Goal: Task Accomplishment & Management: Complete application form

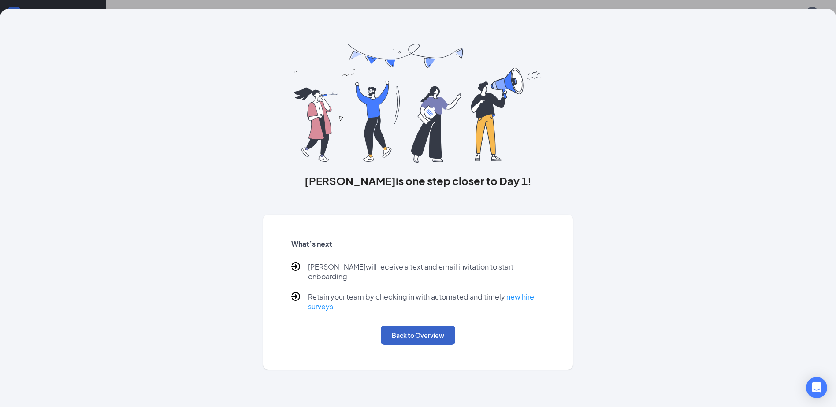
click at [435, 329] on button "Back to Overview" at bounding box center [418, 335] width 74 height 19
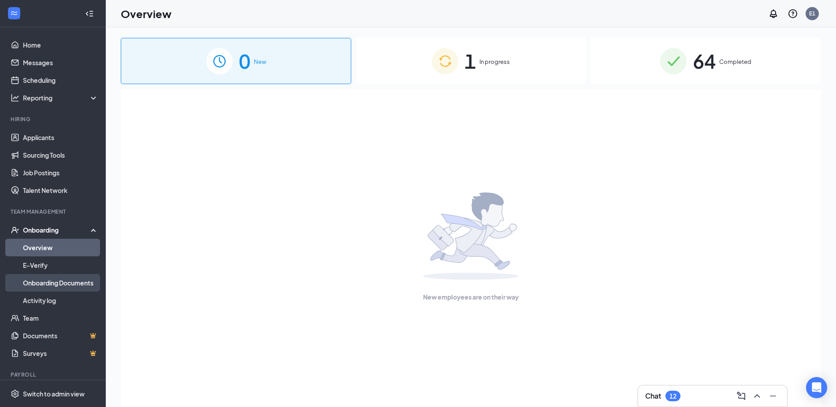
click at [45, 283] on link "Onboarding Documents" at bounding box center [60, 283] width 75 height 18
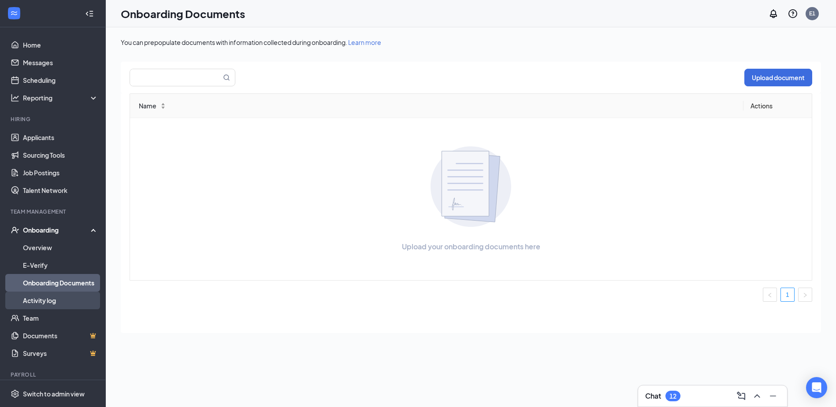
click at [39, 301] on link "Activity log" at bounding box center [60, 301] width 75 height 18
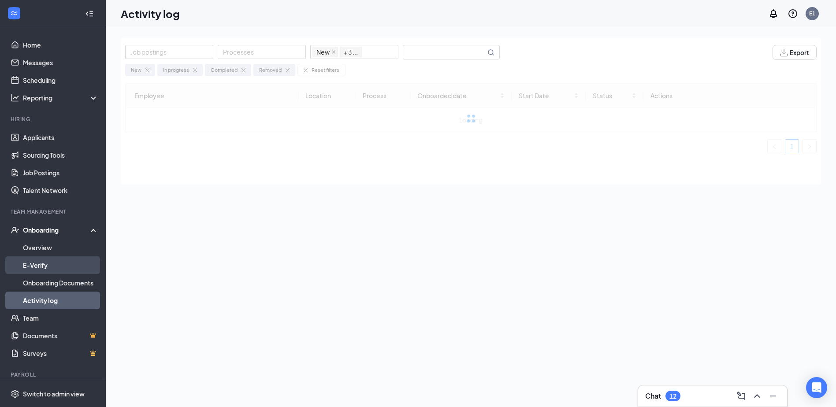
click at [43, 265] on link "E-Verify" at bounding box center [60, 265] width 75 height 18
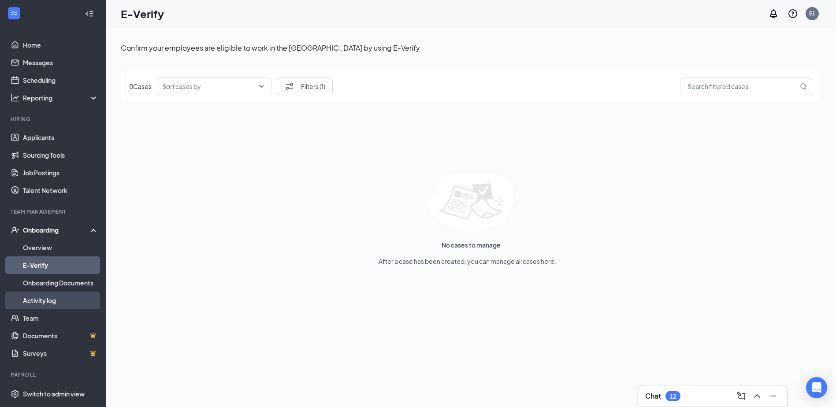
click at [47, 306] on link "Activity log" at bounding box center [60, 301] width 75 height 18
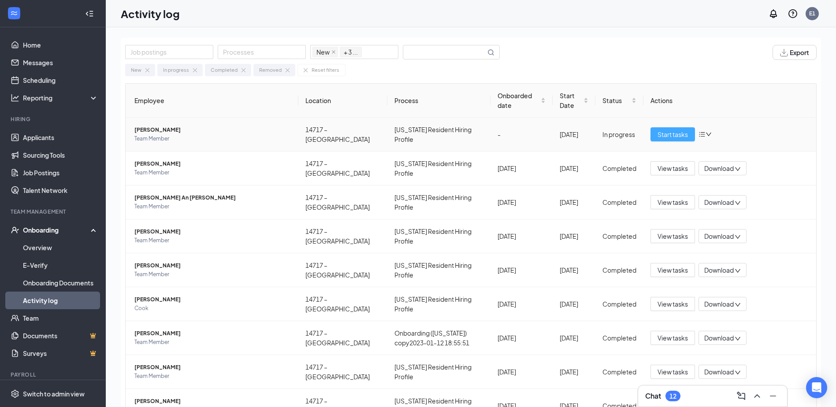
click at [665, 133] on span "Start tasks" at bounding box center [673, 135] width 30 height 10
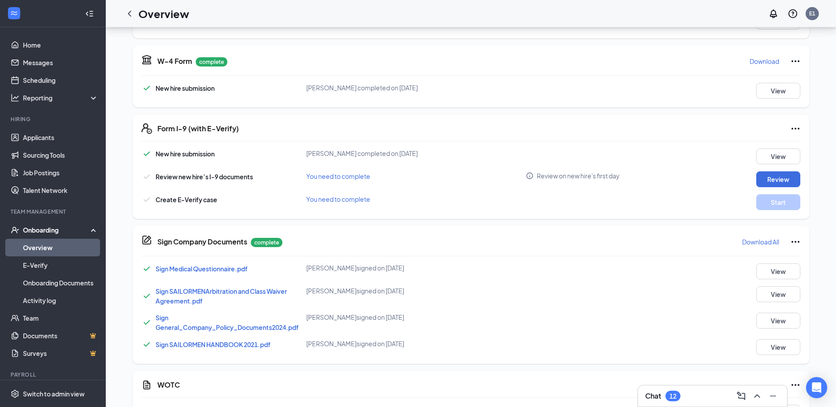
scroll to position [283, 0]
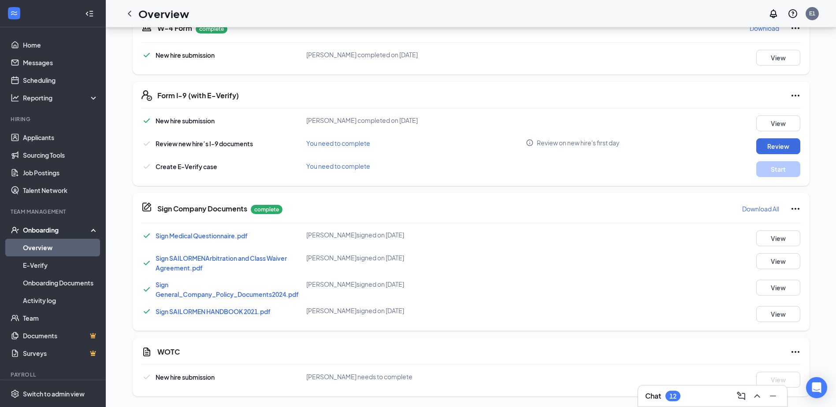
click at [48, 231] on div "Onboarding" at bounding box center [57, 230] width 68 height 9
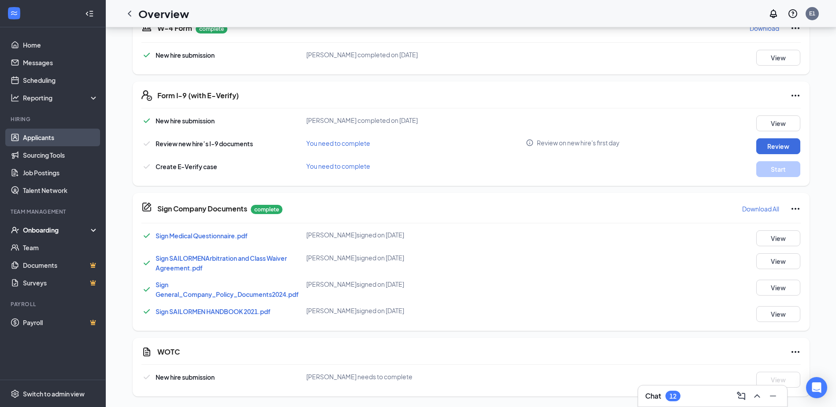
click at [48, 141] on link "Applicants" at bounding box center [60, 138] width 75 height 18
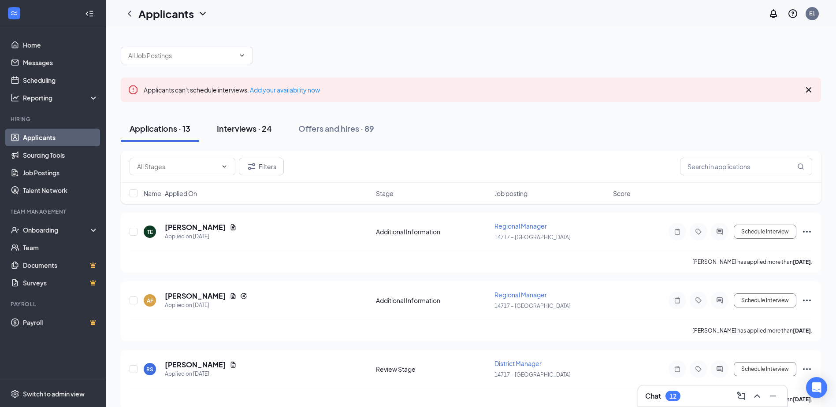
click at [241, 131] on div "Interviews · 24" at bounding box center [244, 128] width 55 height 11
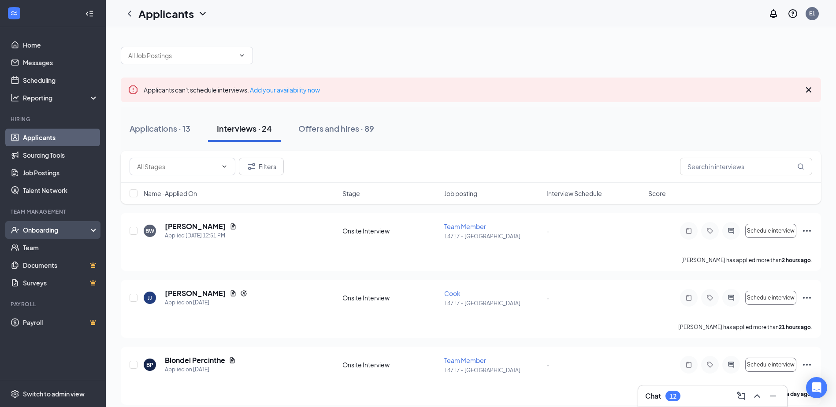
click at [72, 230] on div "Onboarding" at bounding box center [57, 230] width 68 height 9
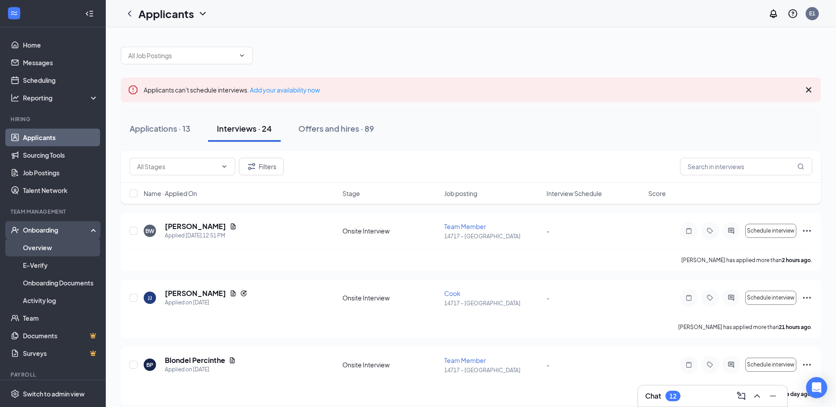
click at [64, 251] on link "Overview" at bounding box center [60, 248] width 75 height 18
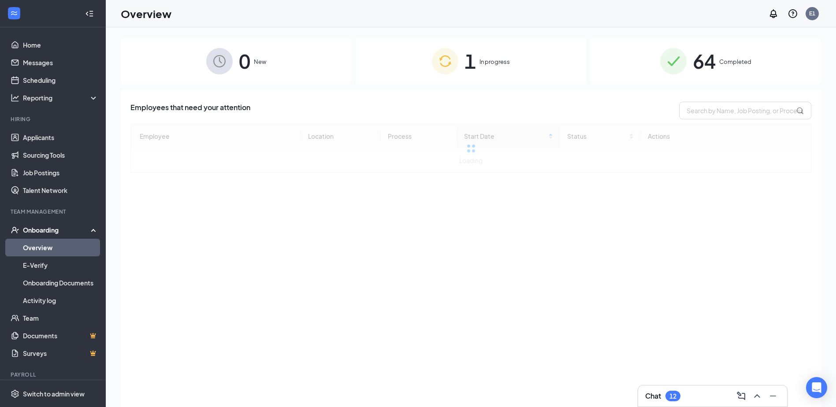
click at [477, 65] on div "1 In progress" at bounding box center [471, 61] width 230 height 46
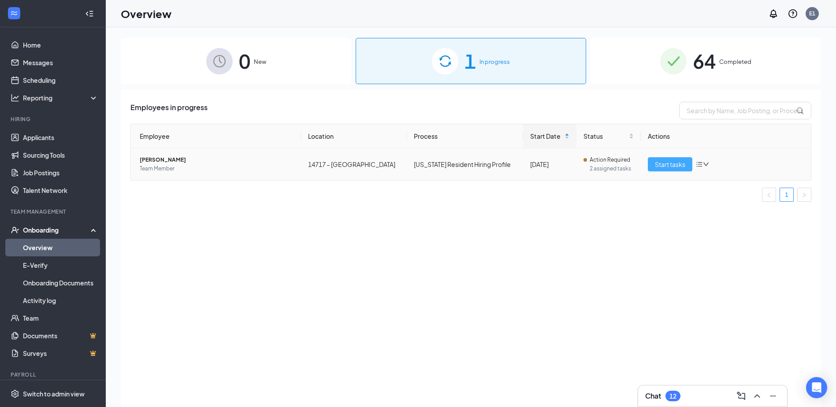
click at [678, 163] on span "Start tasks" at bounding box center [670, 165] width 30 height 10
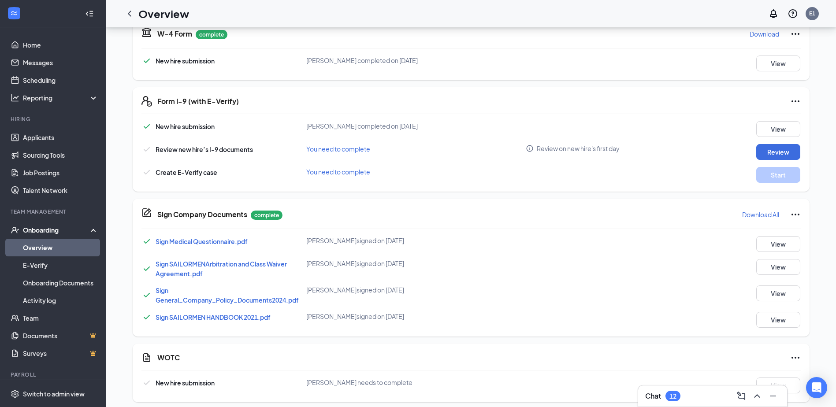
scroll to position [283, 0]
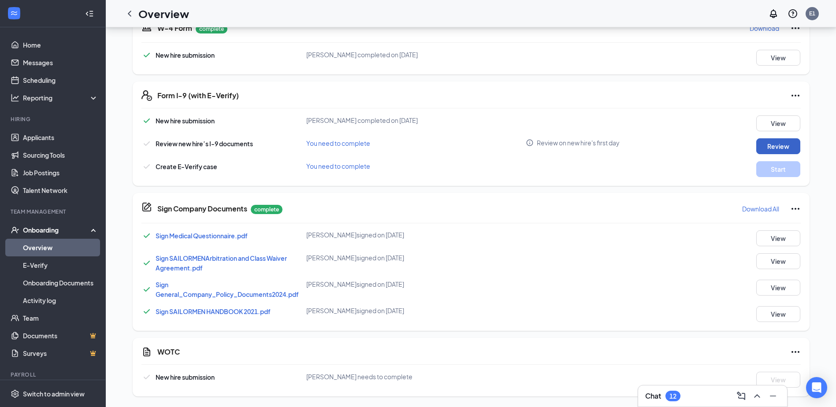
click at [780, 145] on button "Review" at bounding box center [778, 146] width 44 height 16
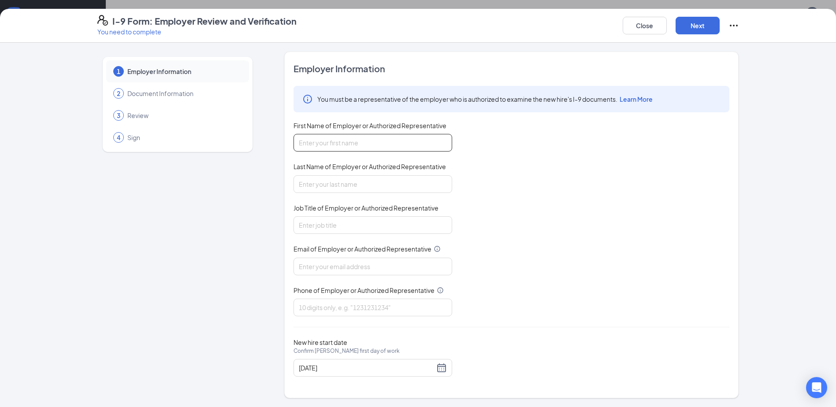
click at [370, 149] on input "First Name of Employer or Authorized Representative" at bounding box center [373, 143] width 159 height 18
type input "Sharhonda"
type input "Coleman"
type input "shift manager"
click at [356, 263] on input "Email of Employer or Authorized Representative" at bounding box center [373, 267] width 159 height 18
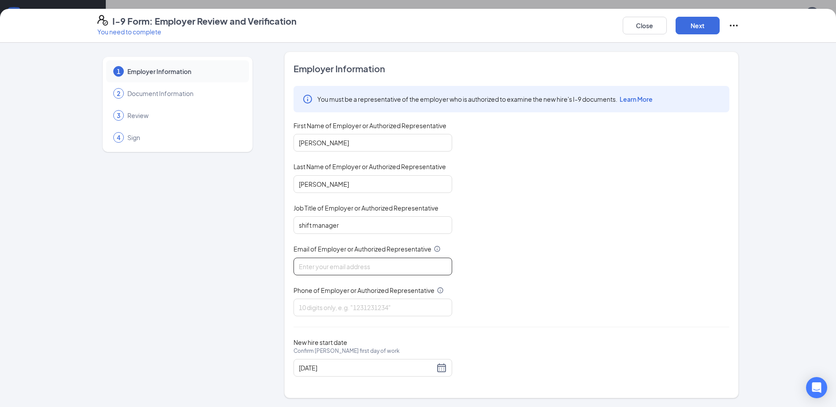
type input "popeyesfamous249@sailormen.com"
click at [367, 309] on input "Phone of Employer or Authorized Representative" at bounding box center [373, 308] width 159 height 18
type input "3866631036"
drag, startPoint x: 745, startPoint y: 297, endPoint x: 752, endPoint y: 291, distance: 8.7
click at [751, 297] on div "1 Employer Information 2 Document Information 3 Review 4 Sign Employer Informat…" at bounding box center [418, 225] width 677 height 347
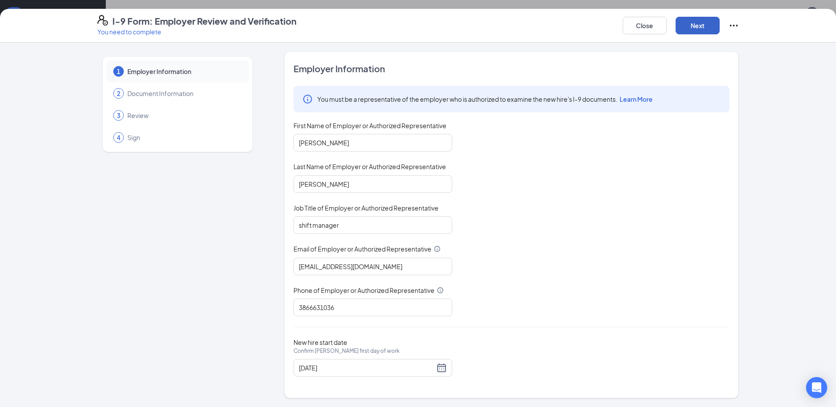
click at [696, 23] on button "Next" at bounding box center [698, 26] width 44 height 18
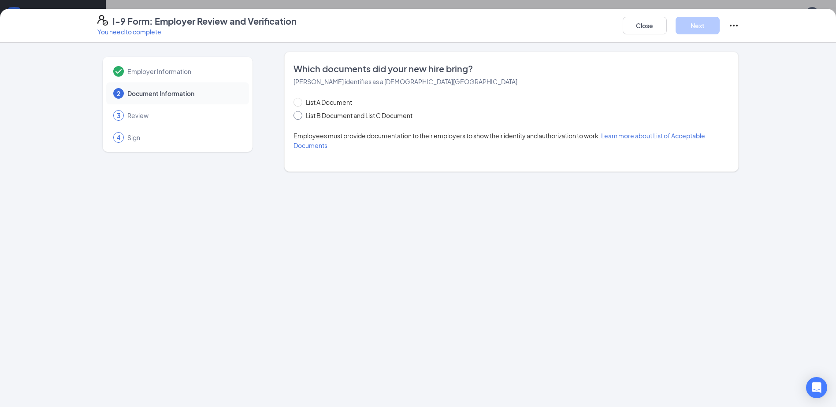
click at [300, 115] on input "List B Document and List C Document" at bounding box center [297, 114] width 6 height 6
radio input "true"
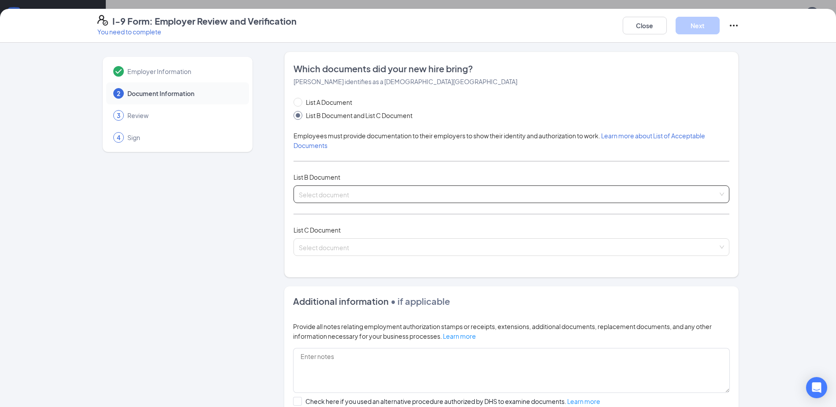
click at [373, 189] on input "search" at bounding box center [508, 192] width 419 height 13
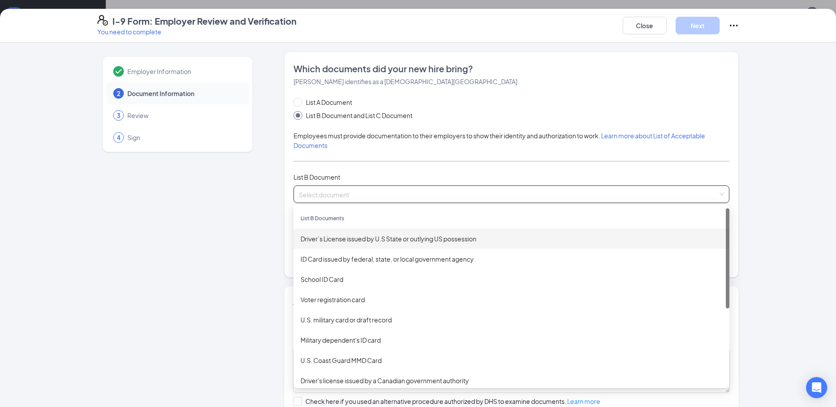
click at [453, 242] on div "Driver’s License issued by U.S State or outlying US possession" at bounding box center [512, 239] width 422 height 10
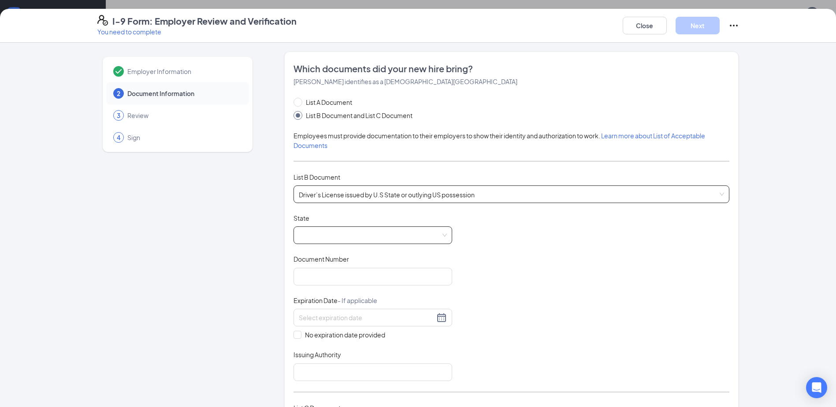
click at [346, 236] on span at bounding box center [373, 235] width 148 height 17
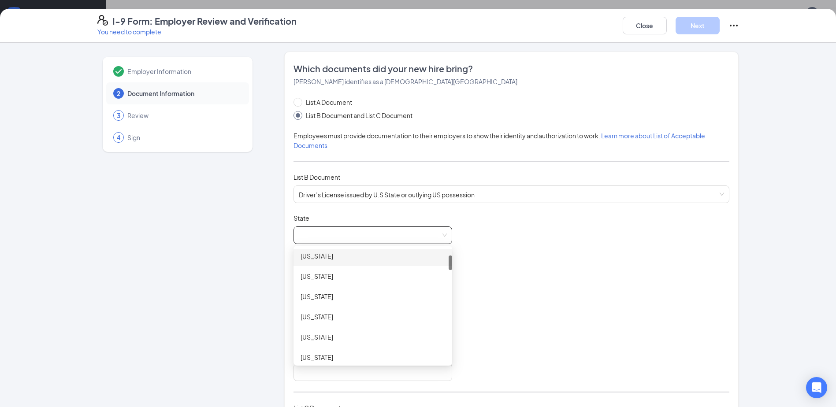
scroll to position [132, 0]
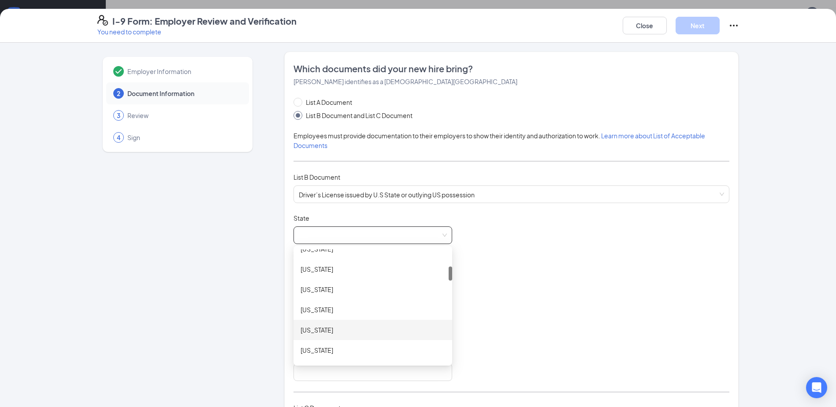
click at [315, 327] on div "Florida" at bounding box center [373, 330] width 145 height 10
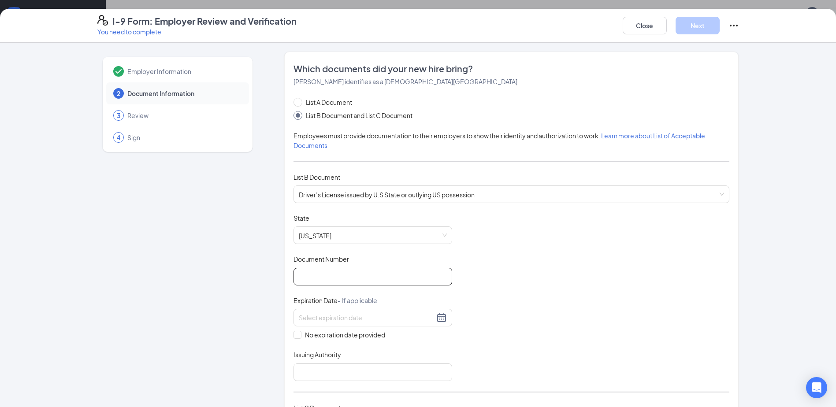
click at [336, 279] on input "Document Number" at bounding box center [373, 277] width 159 height 18
type input "g515555994510"
drag, startPoint x: 330, startPoint y: 316, endPoint x: 344, endPoint y: 316, distance: 14.5
click at [335, 316] on input at bounding box center [367, 318] width 136 height 10
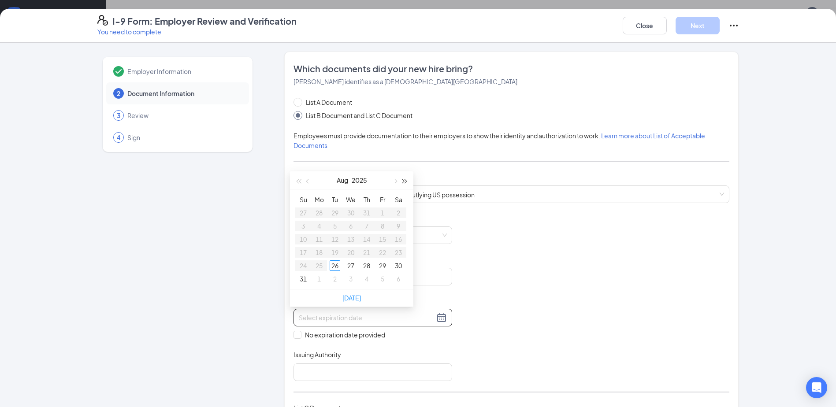
click at [405, 178] on button "button" at bounding box center [405, 180] width 10 height 18
click at [406, 179] on button "button" at bounding box center [405, 180] width 10 height 18
click at [396, 180] on span "button" at bounding box center [395, 181] width 4 height 4
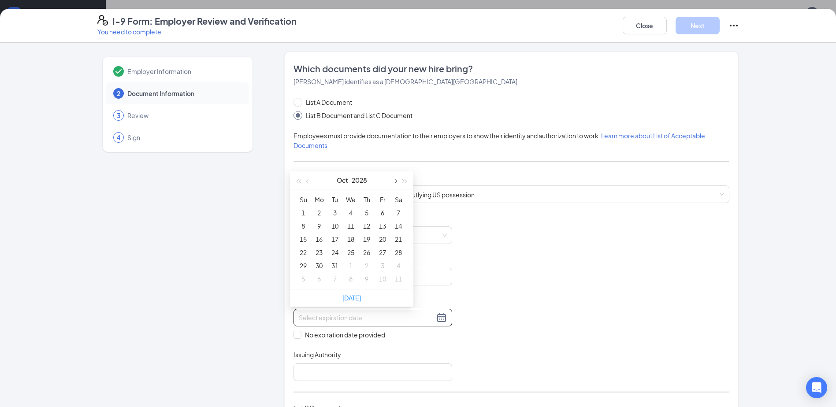
click at [396, 180] on span "button" at bounding box center [395, 181] width 4 height 4
click at [307, 180] on span "button" at bounding box center [308, 181] width 4 height 4
type input "12/11/2028"
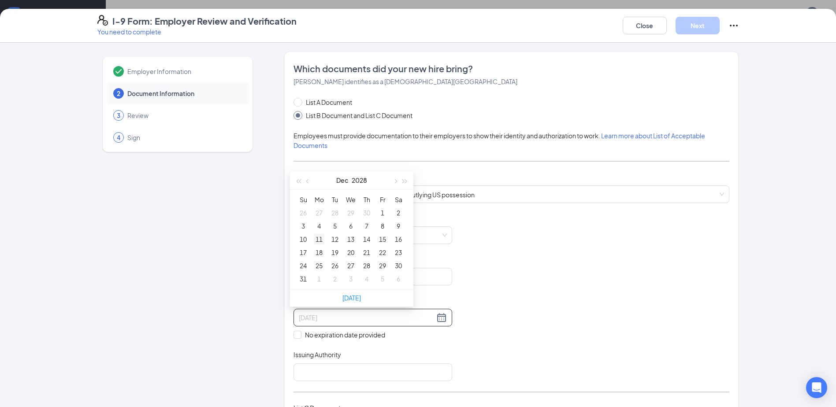
click at [321, 238] on div "11" at bounding box center [319, 239] width 11 height 11
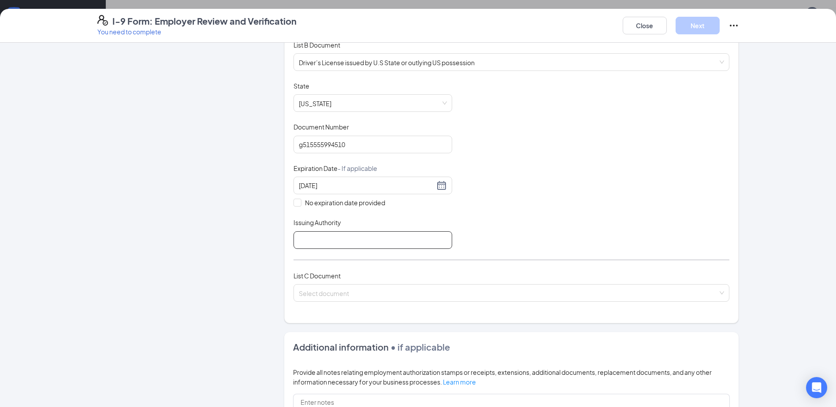
click at [309, 241] on input "Issuing Authority" at bounding box center [373, 240] width 159 height 18
type input "usa"
click at [329, 294] on input "search" at bounding box center [508, 291] width 419 height 13
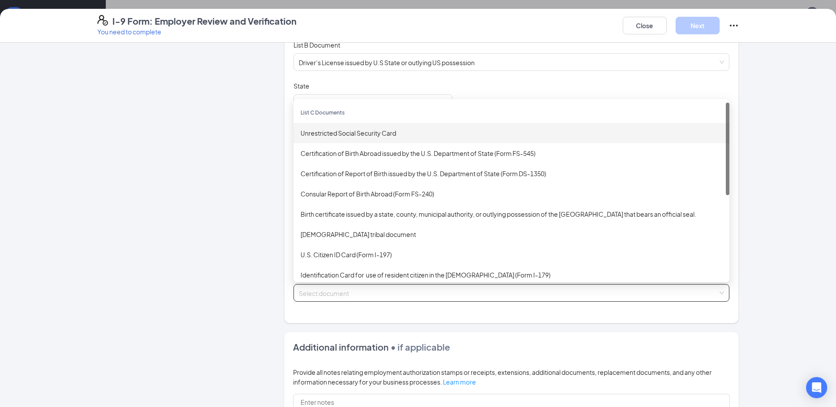
click at [334, 132] on div "Unrestricted Social Security Card" at bounding box center [512, 133] width 422 height 10
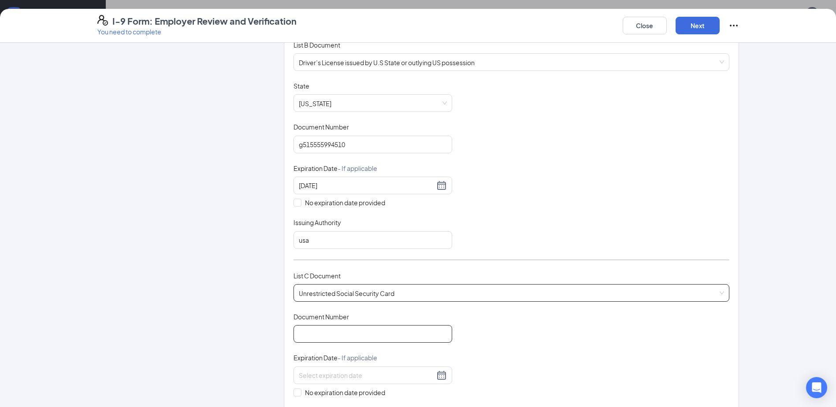
click at [355, 335] on input "Document Number" at bounding box center [373, 334] width 159 height 18
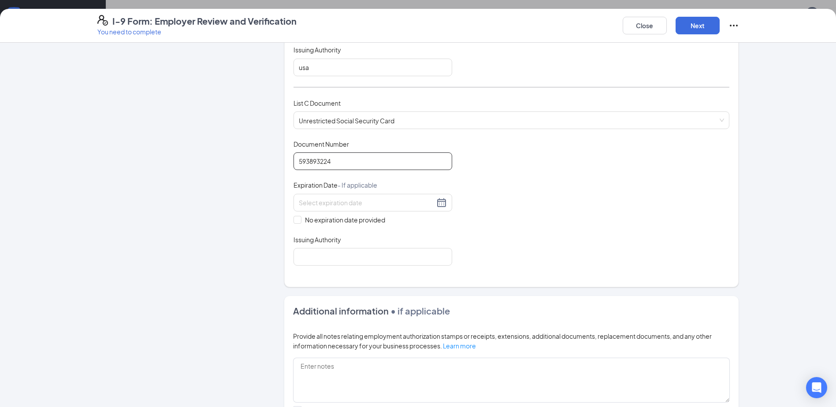
scroll to position [309, 0]
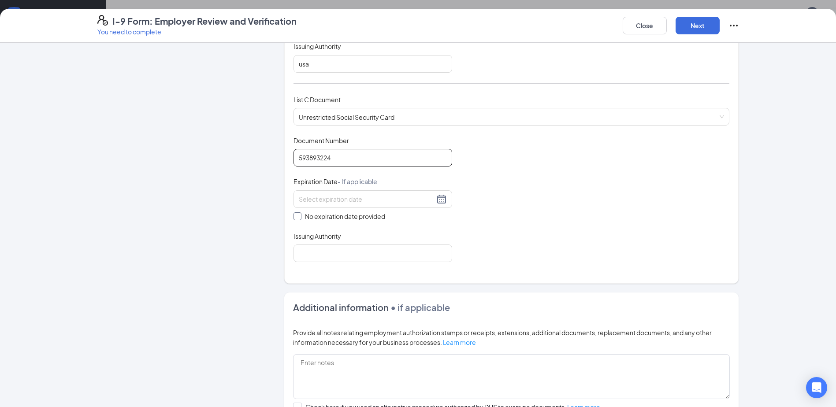
type input "593893224"
click at [294, 217] on input "No expiration date provided" at bounding box center [297, 215] width 6 height 6
checkbox input "true"
click at [320, 256] on input "Issuing Authority" at bounding box center [373, 255] width 159 height 18
type input "usa"
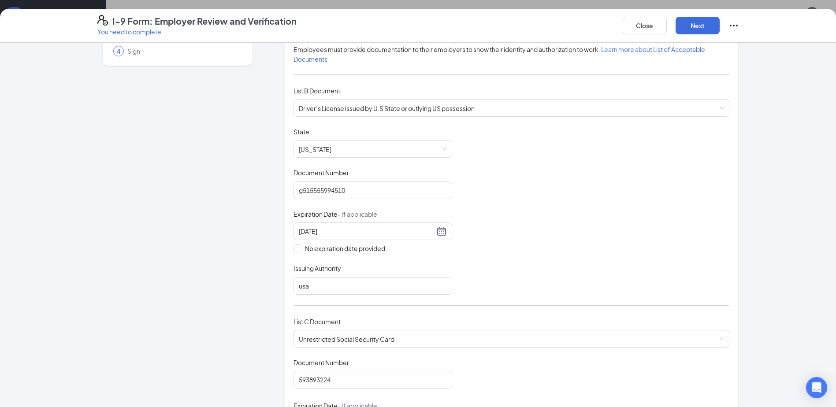
scroll to position [0, 0]
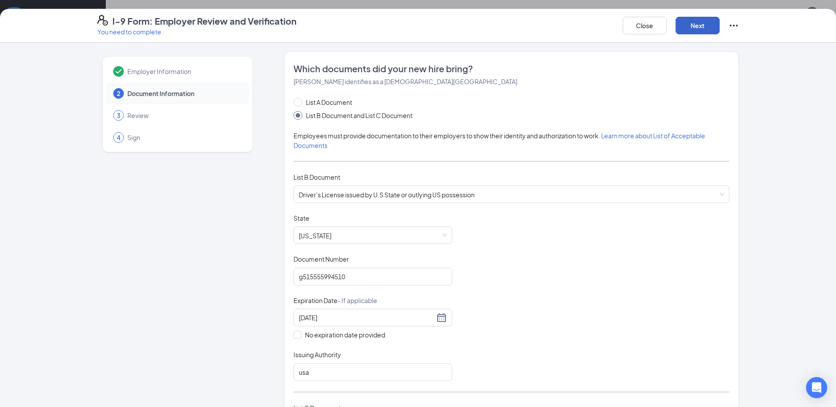
click at [699, 29] on button "Next" at bounding box center [698, 26] width 44 height 18
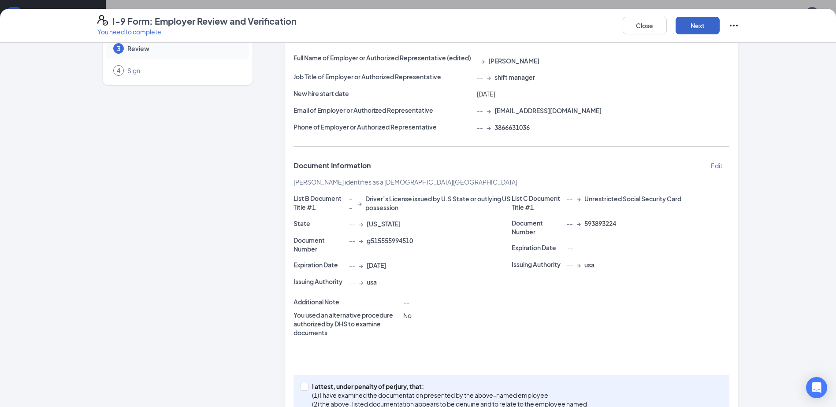
scroll to position [104, 0]
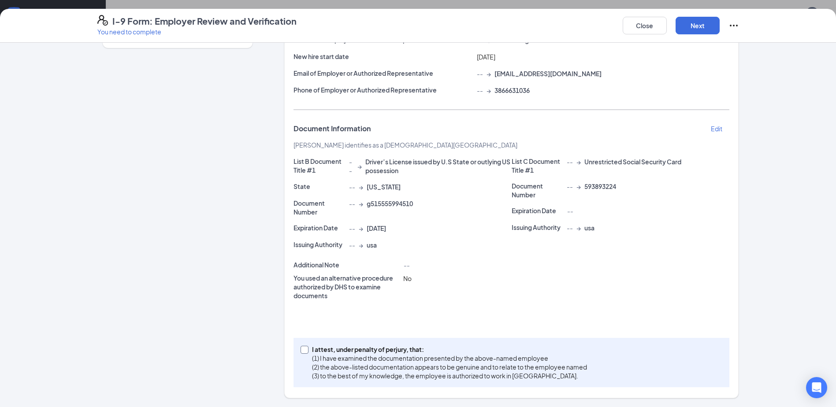
click at [302, 352] on span at bounding box center [305, 350] width 8 height 8
click at [302, 352] on input "I attest, under penalty of perjury, that: (1) I have examined the documentation…" at bounding box center [304, 349] width 6 height 6
checkbox input "true"
click at [695, 26] on button "Next" at bounding box center [698, 26] width 44 height 18
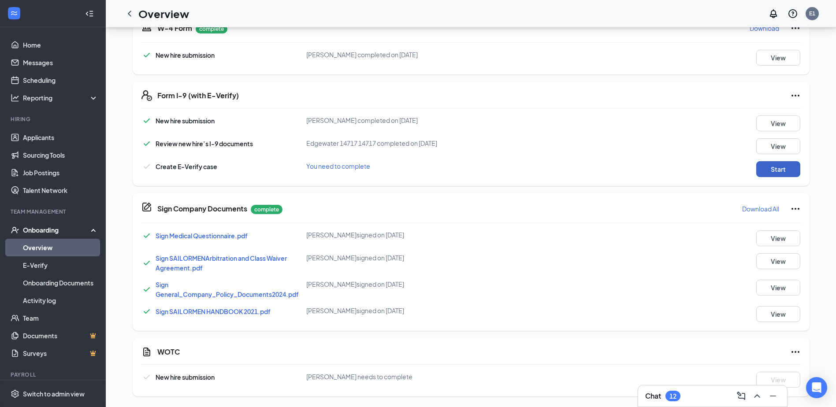
click at [786, 167] on button "Start" at bounding box center [778, 169] width 44 height 16
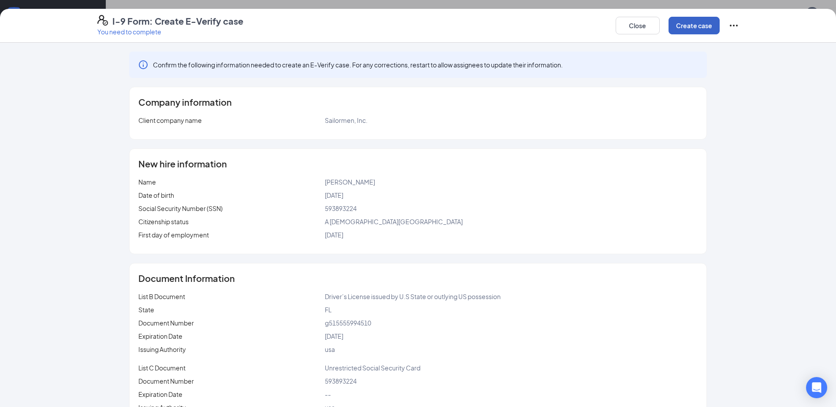
click at [691, 30] on button "Create case" at bounding box center [694, 26] width 51 height 18
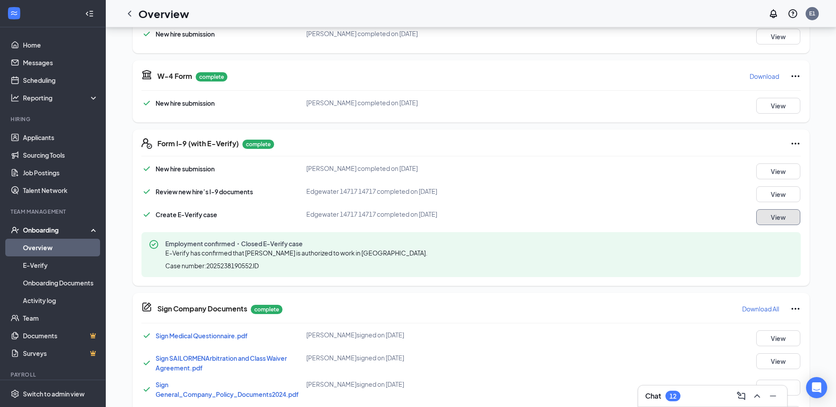
scroll to position [27, 0]
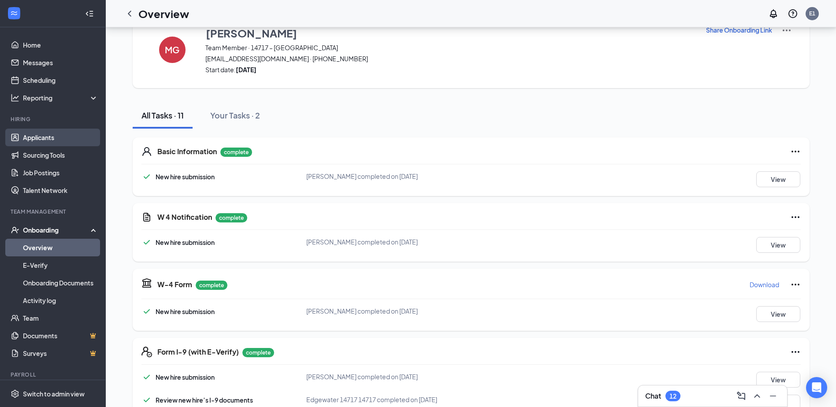
click at [41, 141] on link "Applicants" at bounding box center [60, 138] width 75 height 18
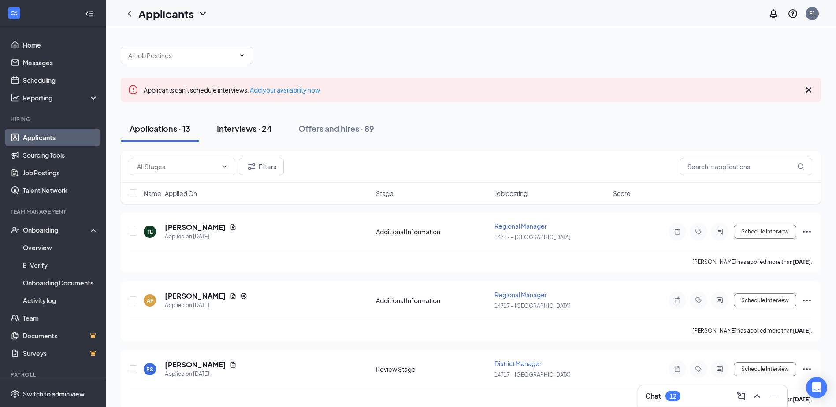
click at [253, 134] on button "Interviews · 24" at bounding box center [244, 128] width 73 height 26
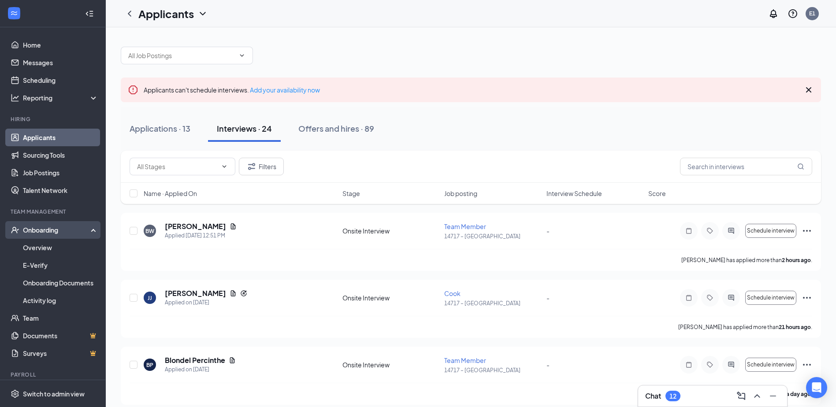
click at [69, 228] on div "Onboarding" at bounding box center [57, 230] width 68 height 9
click at [56, 228] on div "Onboarding" at bounding box center [57, 230] width 68 height 9
click at [28, 262] on link "E-Verify" at bounding box center [60, 265] width 75 height 18
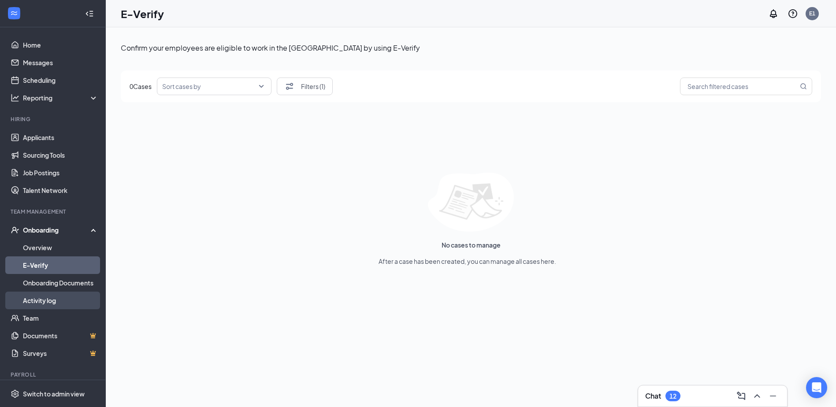
click at [47, 298] on link "Activity log" at bounding box center [60, 301] width 75 height 18
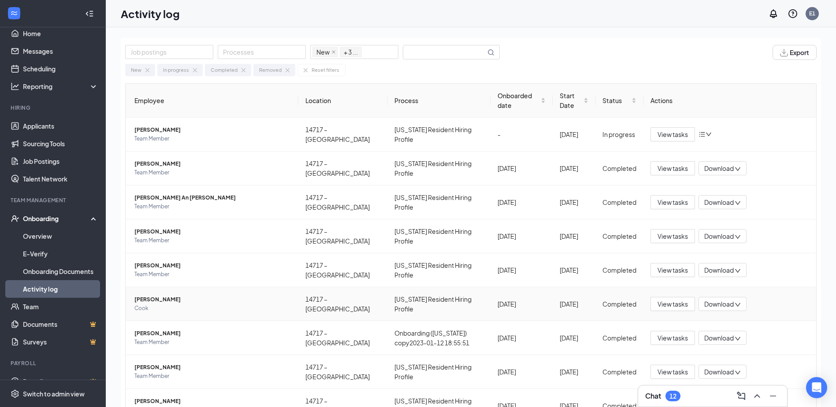
scroll to position [26, 0]
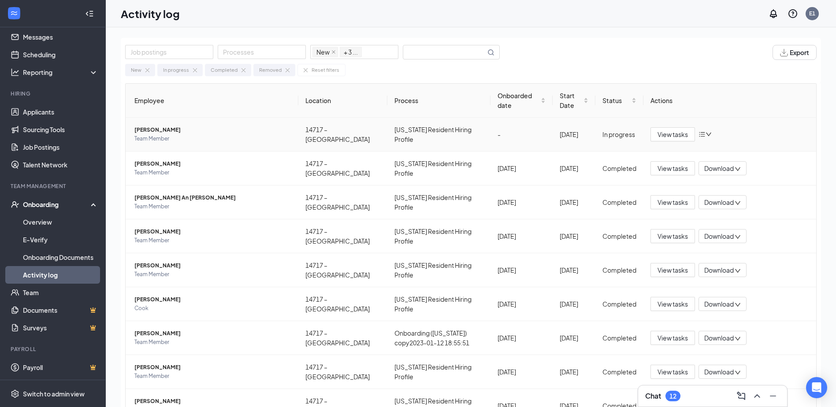
click at [174, 134] on span "[PERSON_NAME]" at bounding box center [212, 130] width 157 height 9
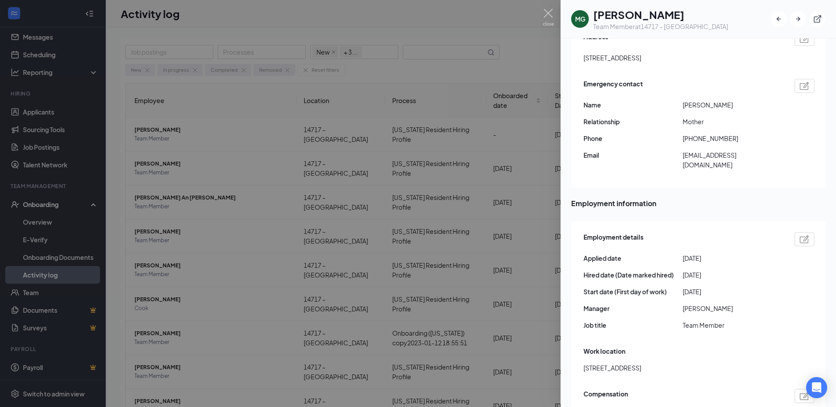
scroll to position [290, 0]
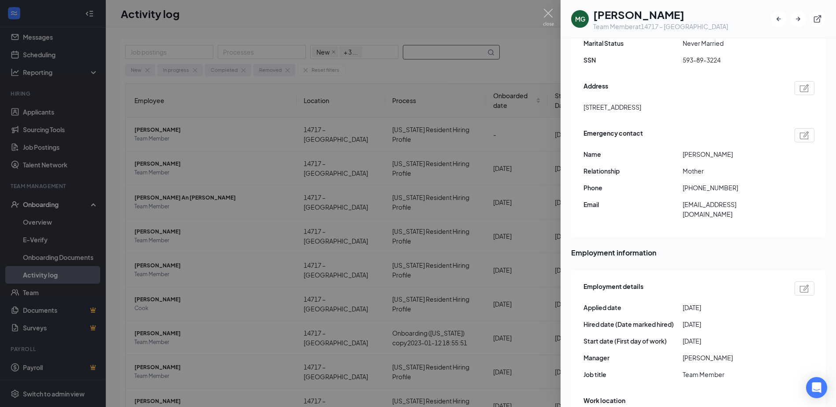
drag, startPoint x: 414, startPoint y: 53, endPoint x: 472, endPoint y: 49, distance: 58.7
click at [418, 55] on div at bounding box center [418, 203] width 836 height 407
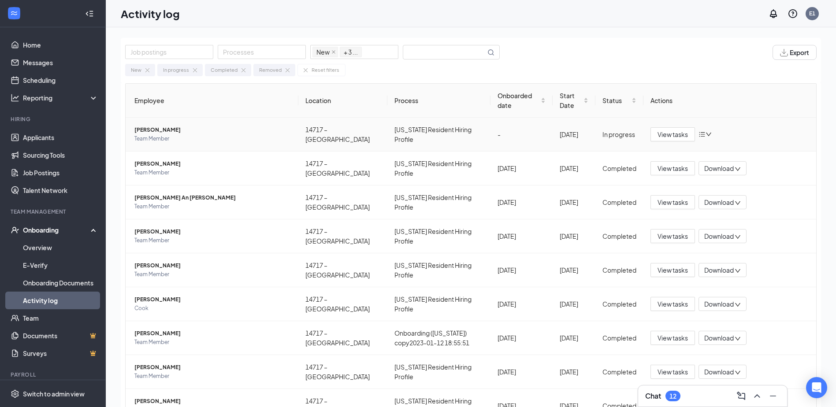
click at [146, 130] on span "[PERSON_NAME]" at bounding box center [212, 130] width 157 height 9
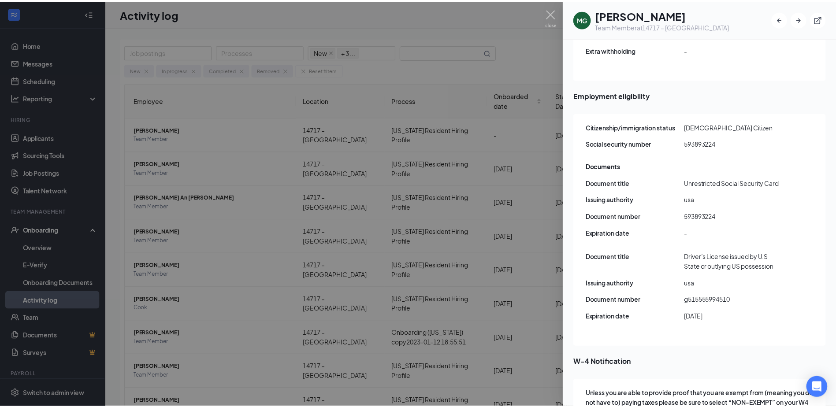
scroll to position [1127, 0]
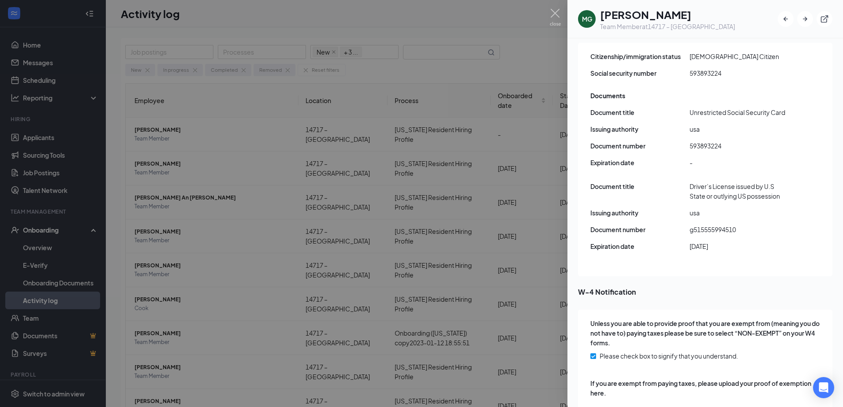
click at [56, 90] on div at bounding box center [421, 203] width 843 height 407
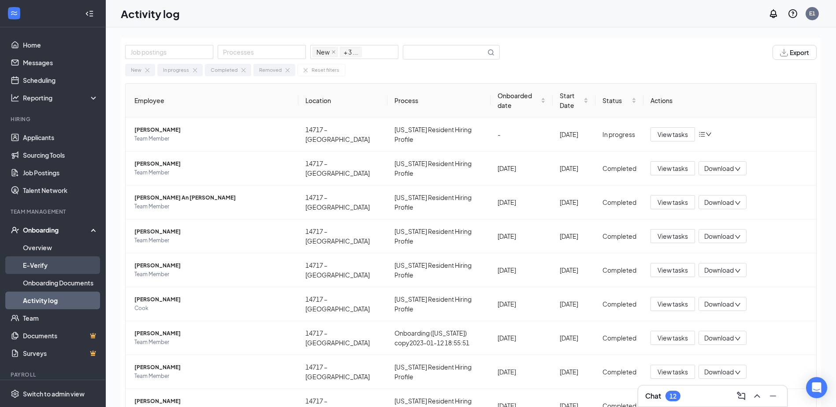
click at [37, 270] on link "E-Verify" at bounding box center [60, 265] width 75 height 18
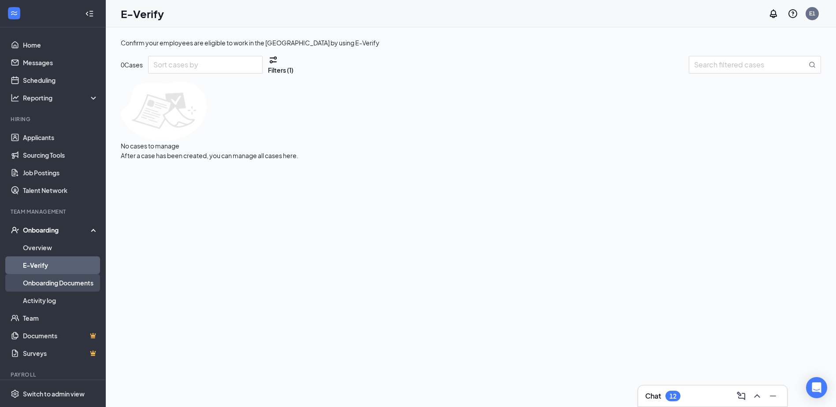
click at [51, 283] on link "Onboarding Documents" at bounding box center [60, 283] width 75 height 18
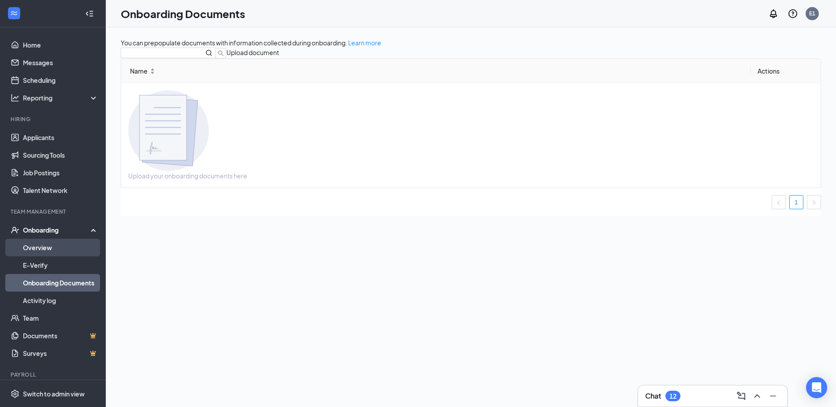
click at [49, 244] on link "Overview" at bounding box center [60, 248] width 75 height 18
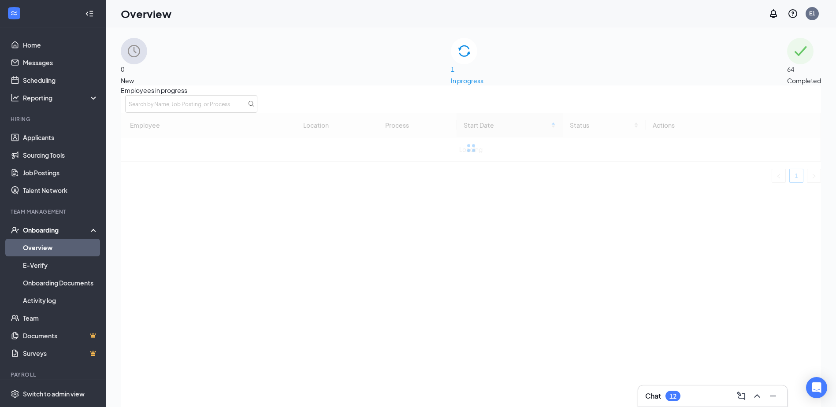
click at [483, 76] on span "In progress" at bounding box center [467, 81] width 33 height 10
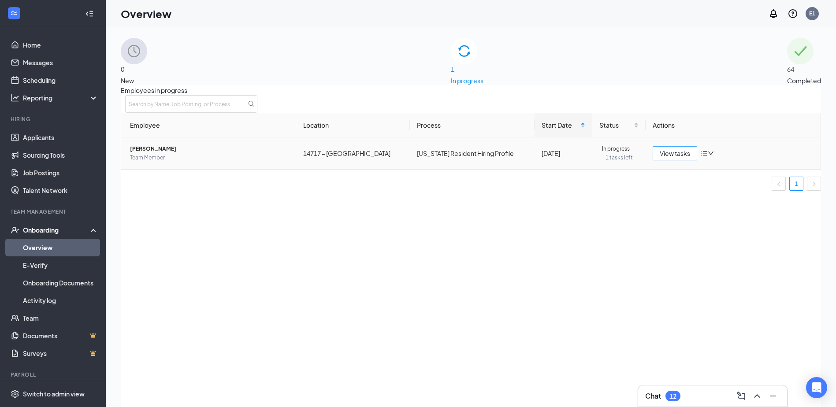
click at [662, 158] on span "View tasks" at bounding box center [675, 154] width 30 height 10
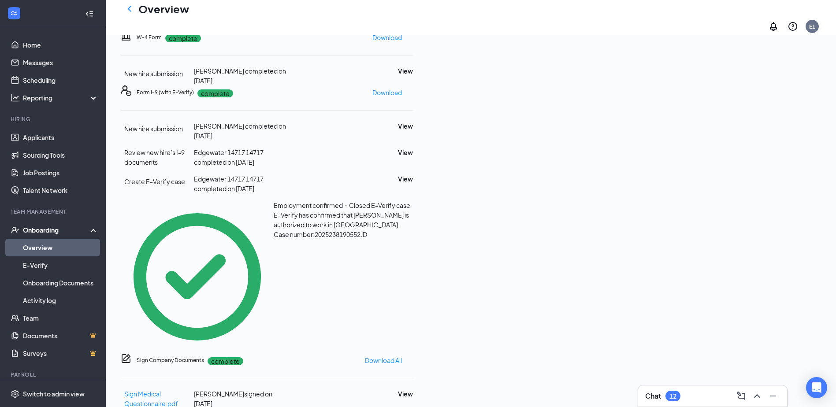
scroll to position [339, 0]
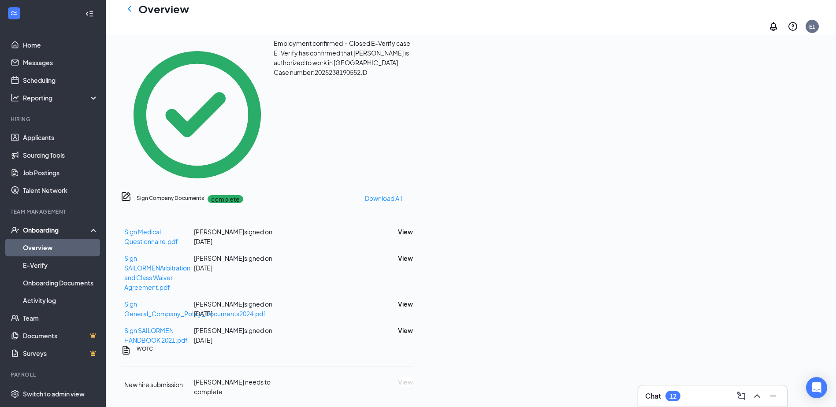
click at [413, 349] on icon "Ellipses" at bounding box center [413, 349] width 0 height 0
click at [766, 368] on span "Mark as complete" at bounding box center [762, 370] width 52 height 10
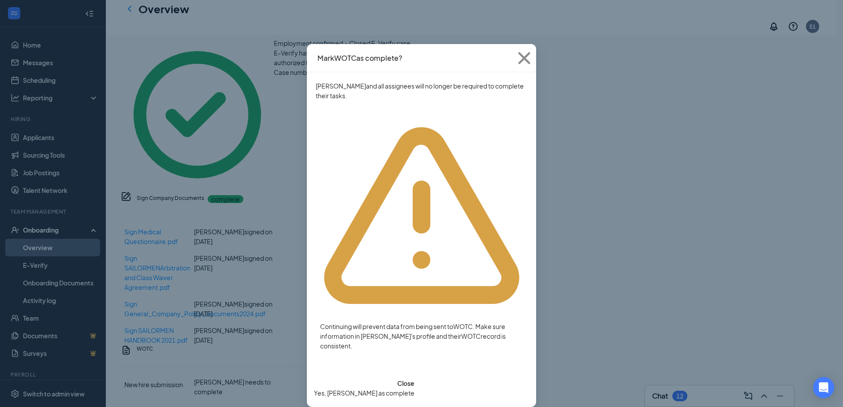
click at [628, 101] on div "Mark WOTC as complete? Matthew Ganiban and all assignees will no longer be requ…" at bounding box center [421, 203] width 843 height 407
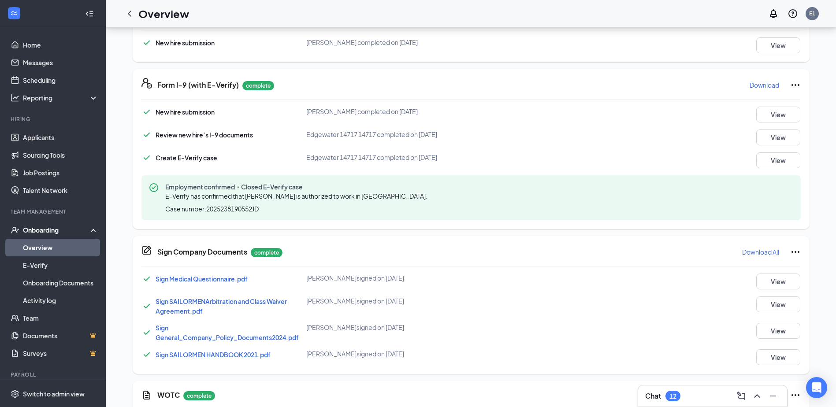
scroll to position [339, 0]
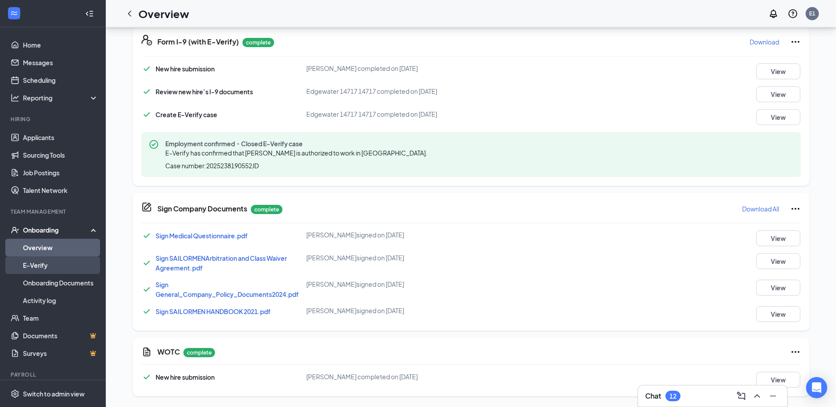
click at [48, 265] on link "E-Verify" at bounding box center [60, 265] width 75 height 18
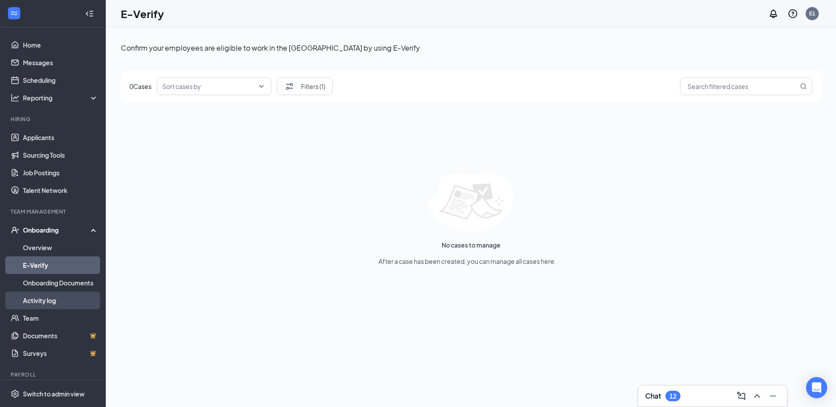
click at [27, 297] on link "Activity log" at bounding box center [60, 301] width 75 height 18
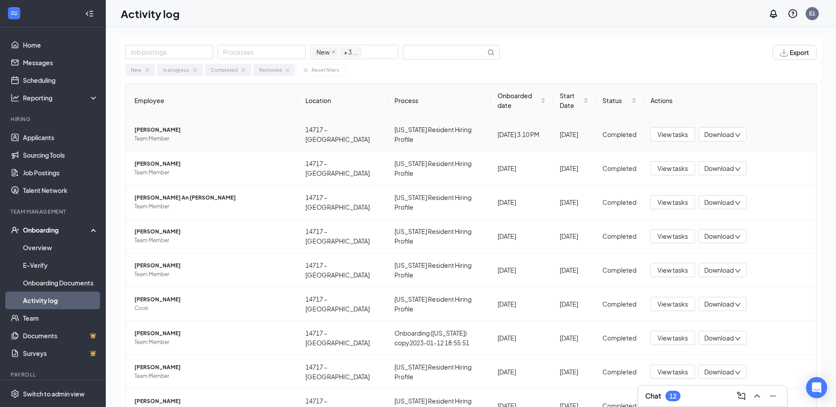
click at [306, 138] on td "14717 – [GEOGRAPHIC_DATA]" at bounding box center [342, 135] width 89 height 34
click at [135, 131] on span "[PERSON_NAME]" at bounding box center [212, 130] width 157 height 9
